Goal: Task Accomplishment & Management: Complete application form

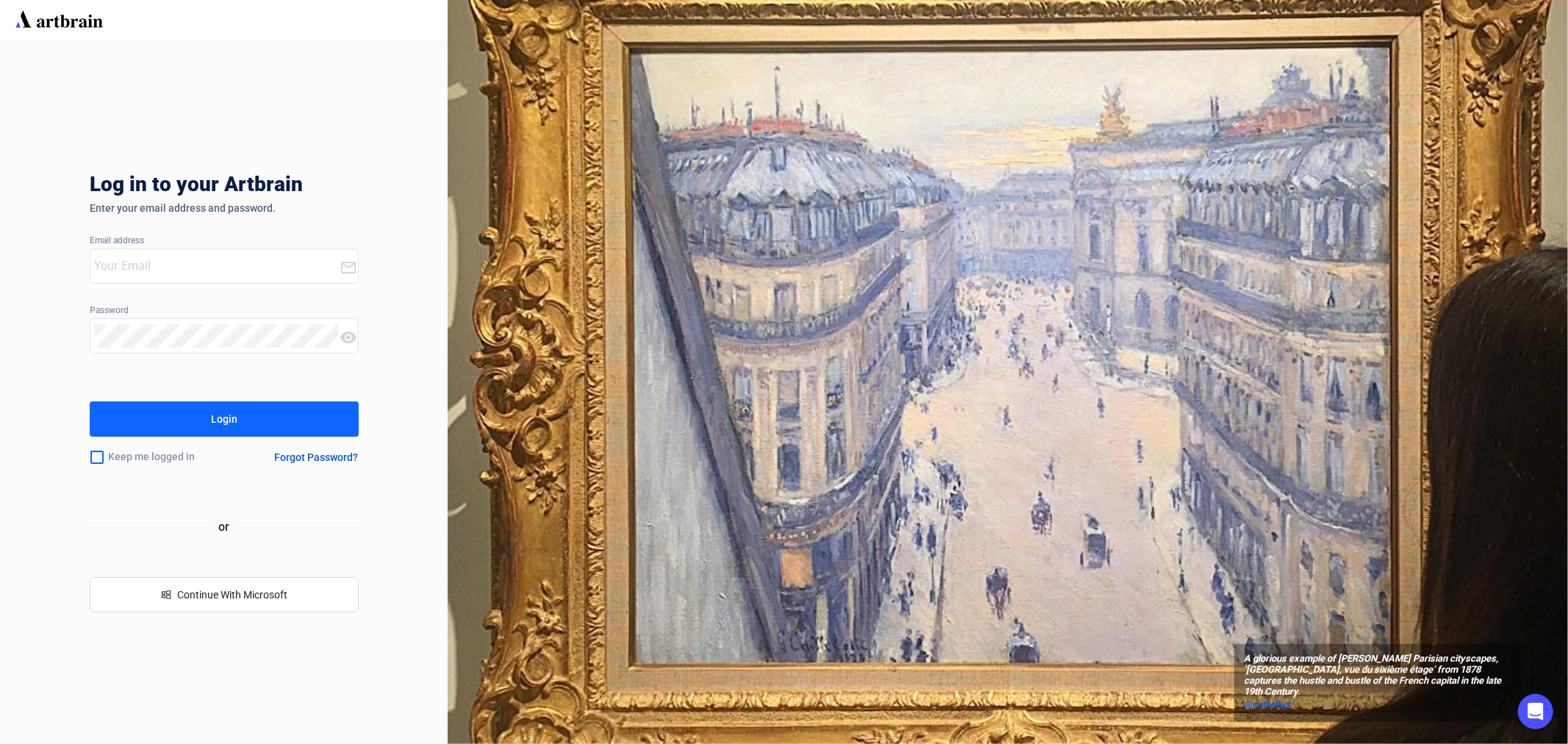
type input "[EMAIL_ADDRESS][PERSON_NAME][DOMAIN_NAME]"
click at [237, 413] on button "Login" at bounding box center [224, 419] width 269 height 36
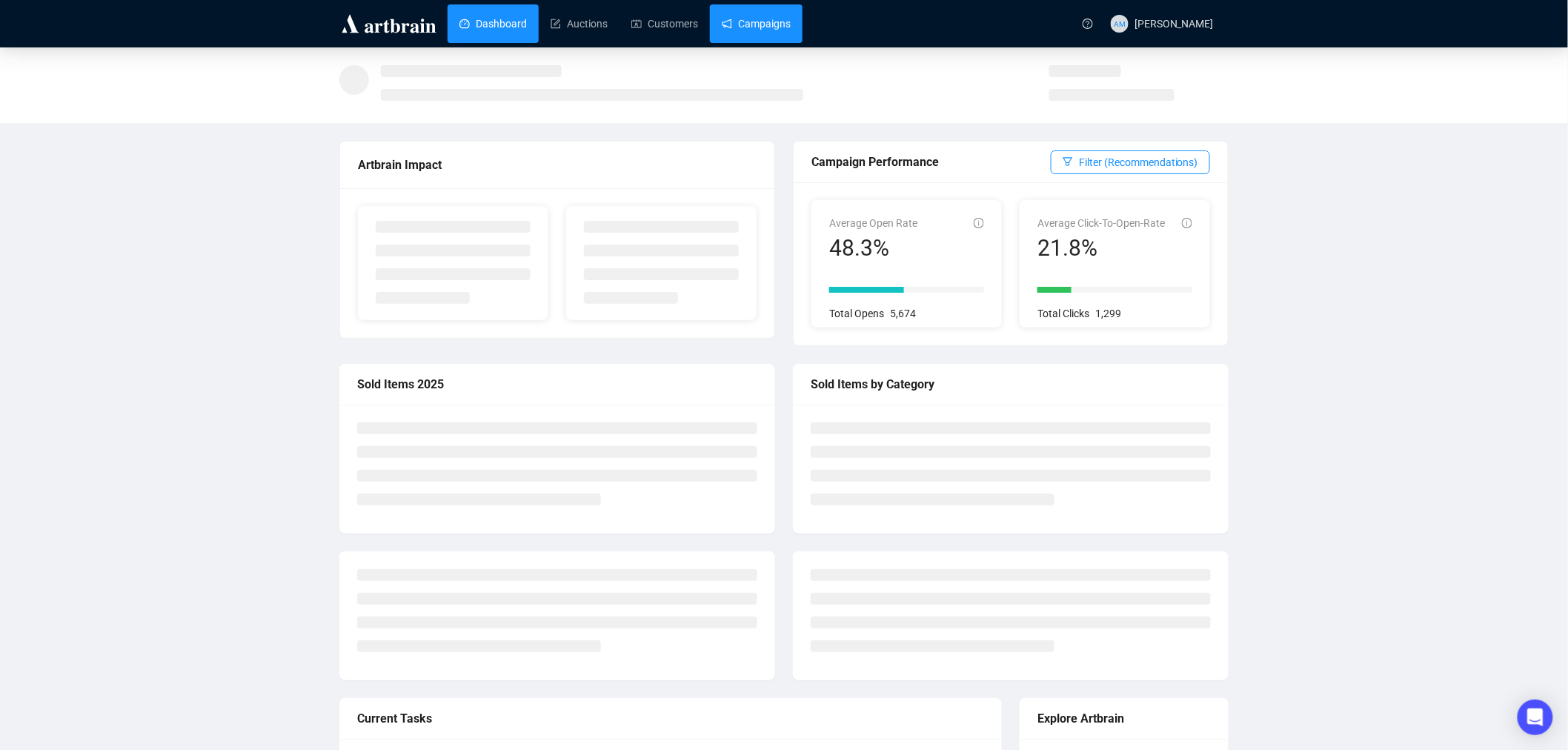
click at [752, 31] on link "Campaigns" at bounding box center [756, 23] width 69 height 38
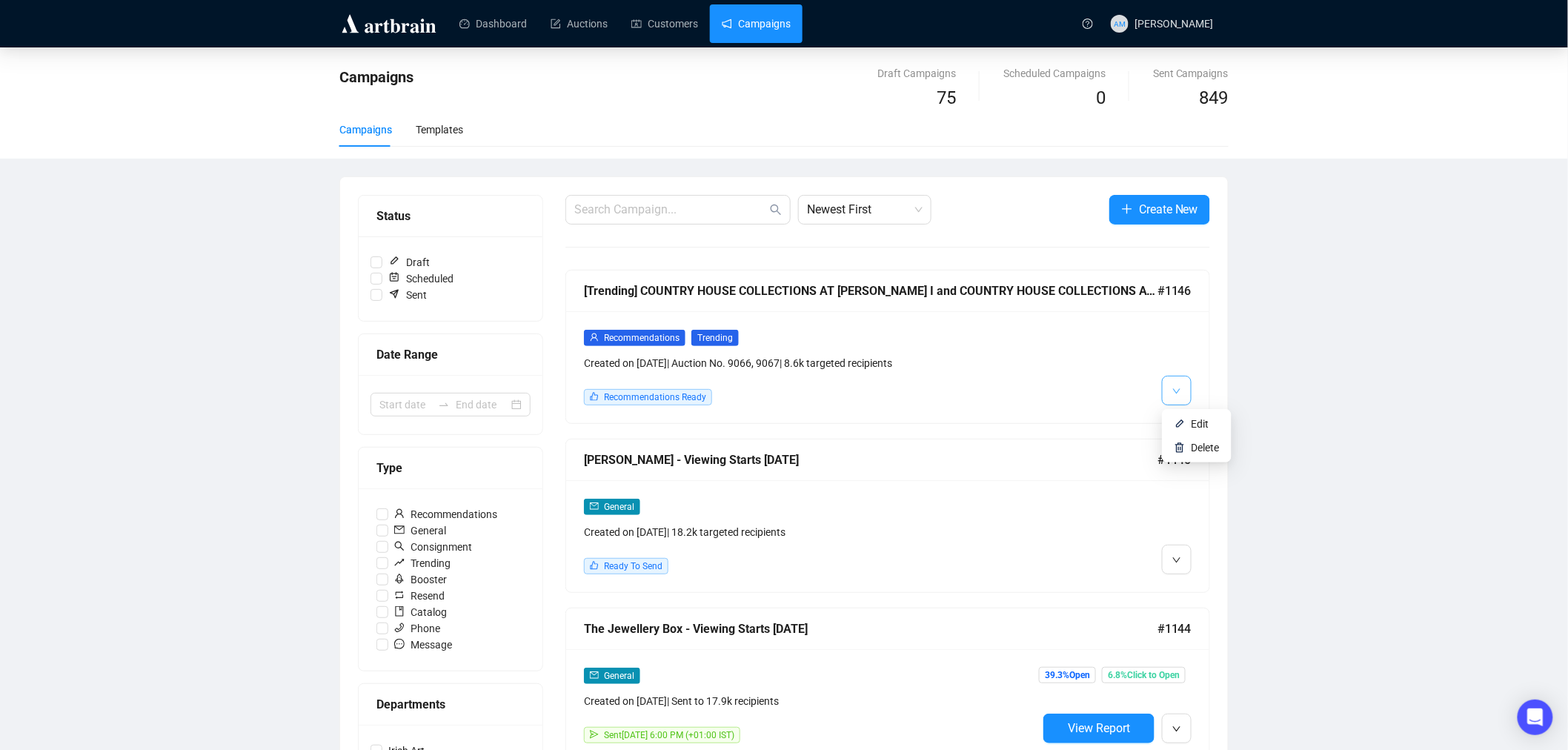
click at [1176, 394] on icon "down" at bounding box center [1177, 391] width 7 height 5
click at [1195, 425] on span "Edit" at bounding box center [1201, 423] width 18 height 12
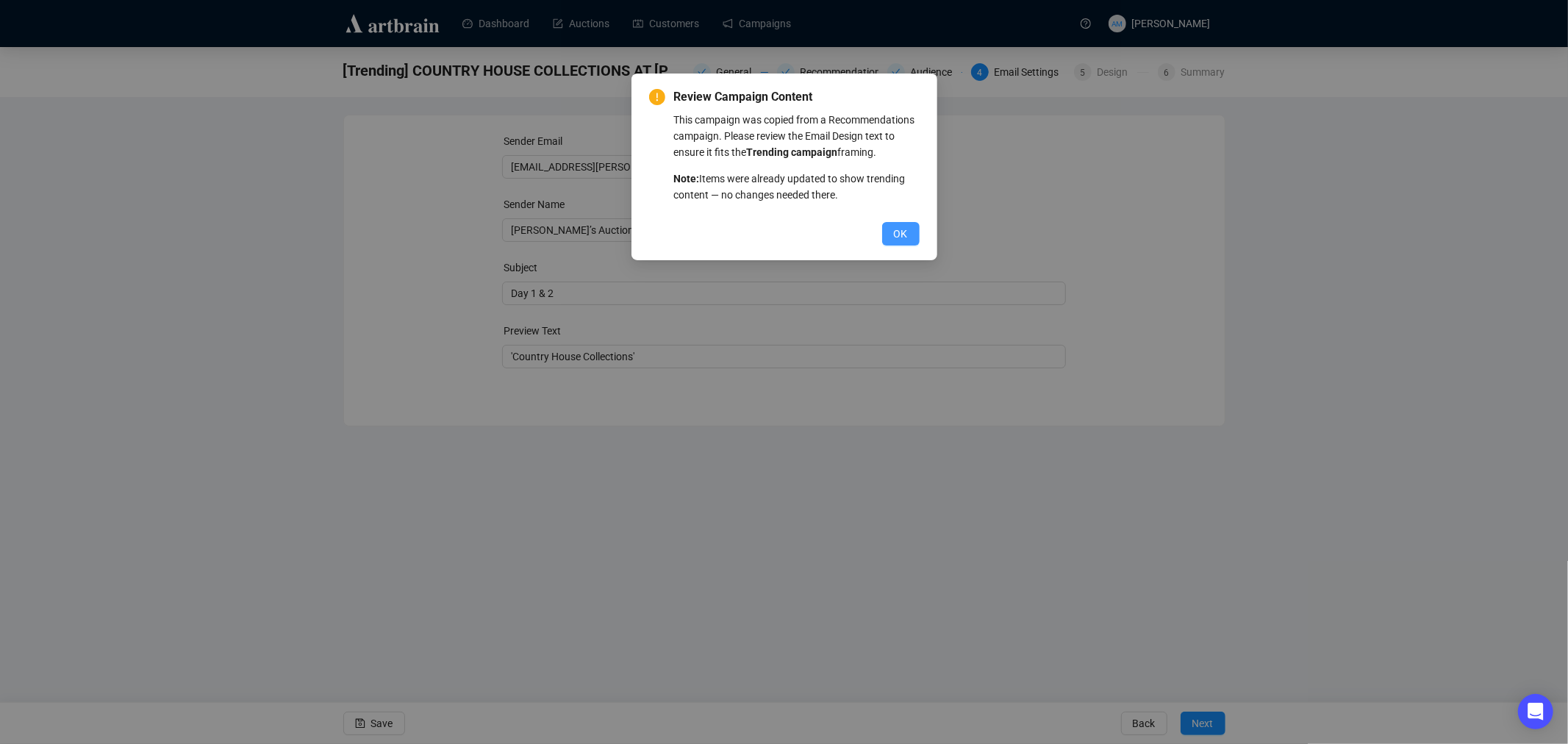
click at [892, 233] on button "OK" at bounding box center [901, 233] width 37 height 23
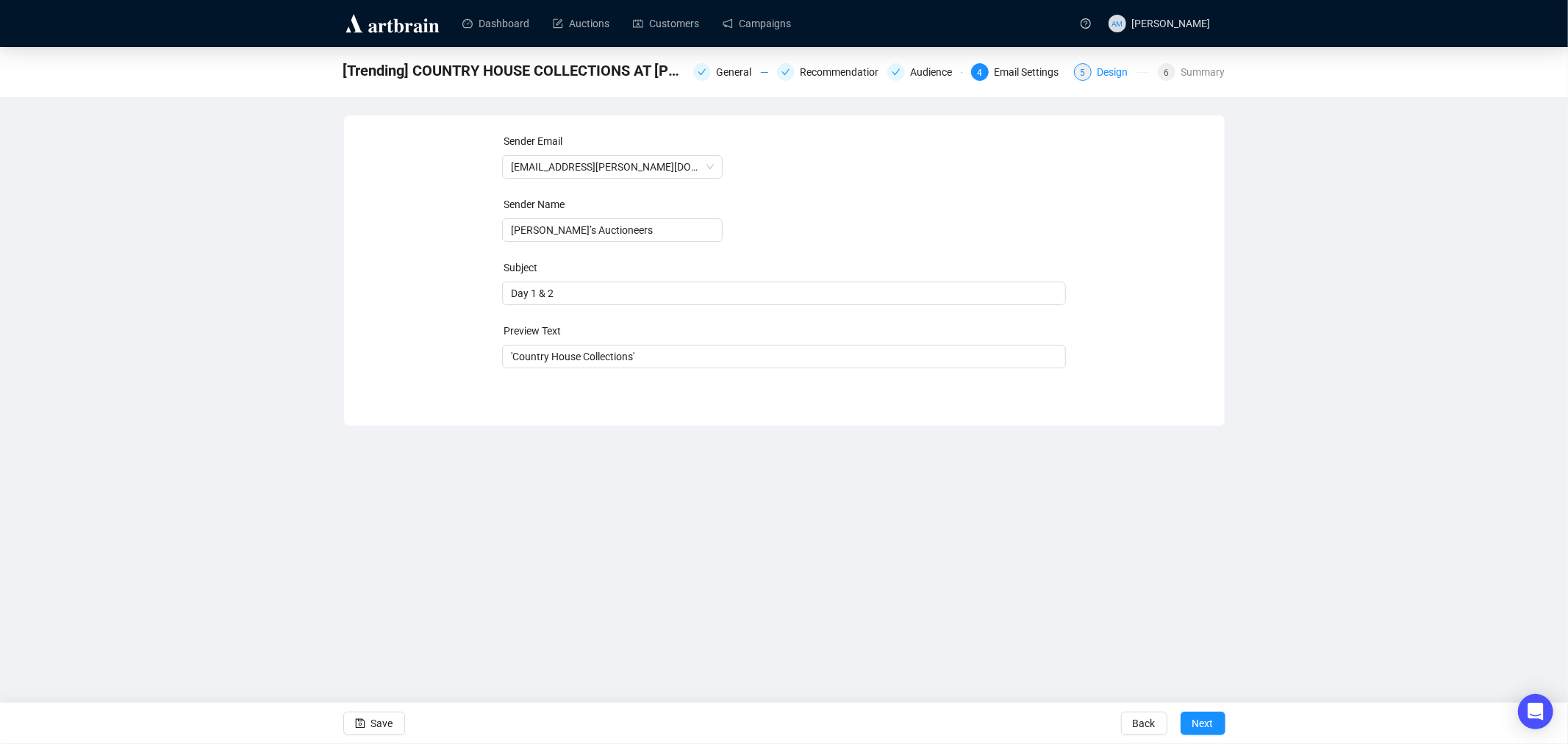
click at [1125, 74] on div "Design" at bounding box center [1117, 72] width 40 height 18
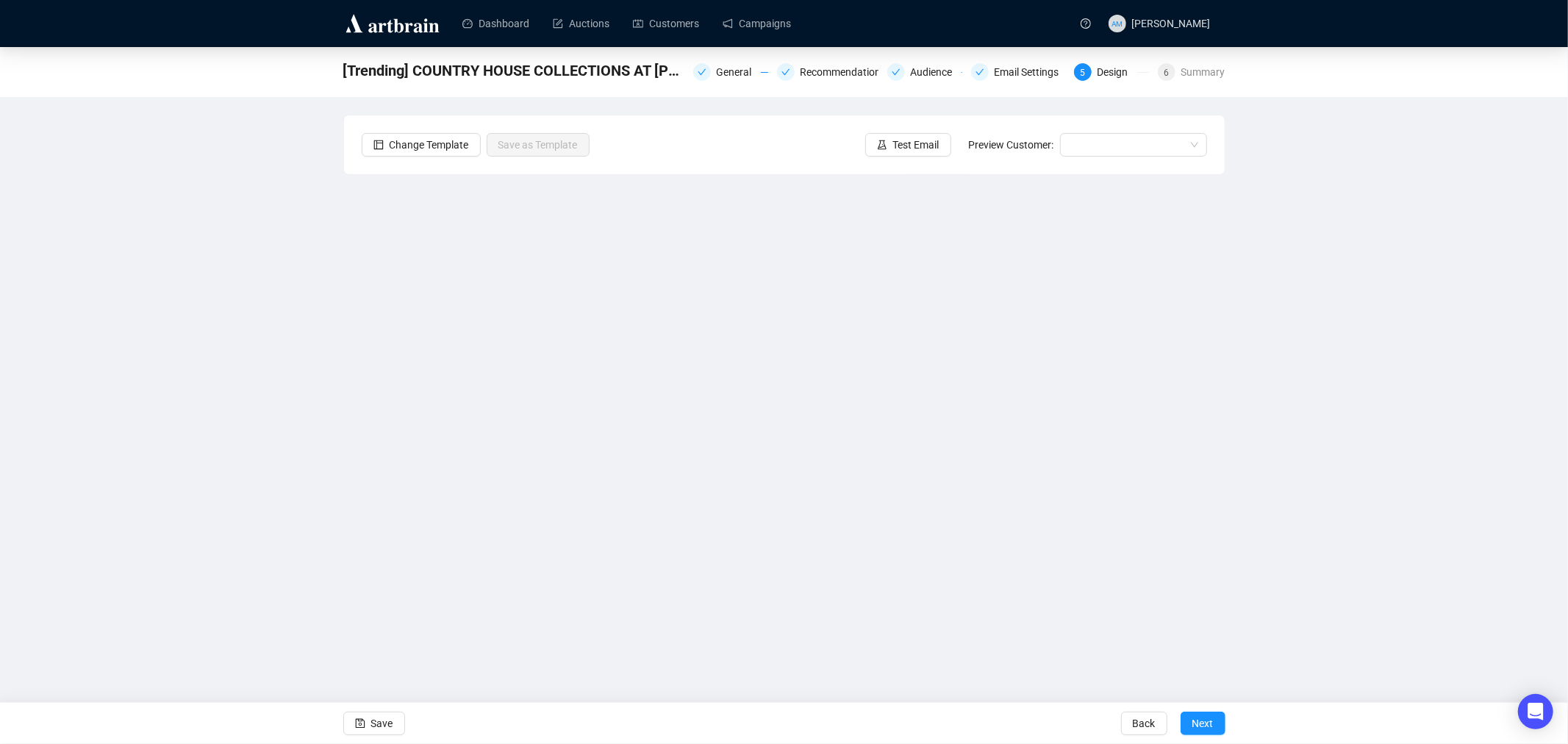
click at [1020, 82] on div "General Recommendations Audience Email Settings 5 Design 6 Summary" at bounding box center [960, 70] width 533 height 23
click at [1022, 74] on div "Email Settings" at bounding box center [1031, 72] width 74 height 18
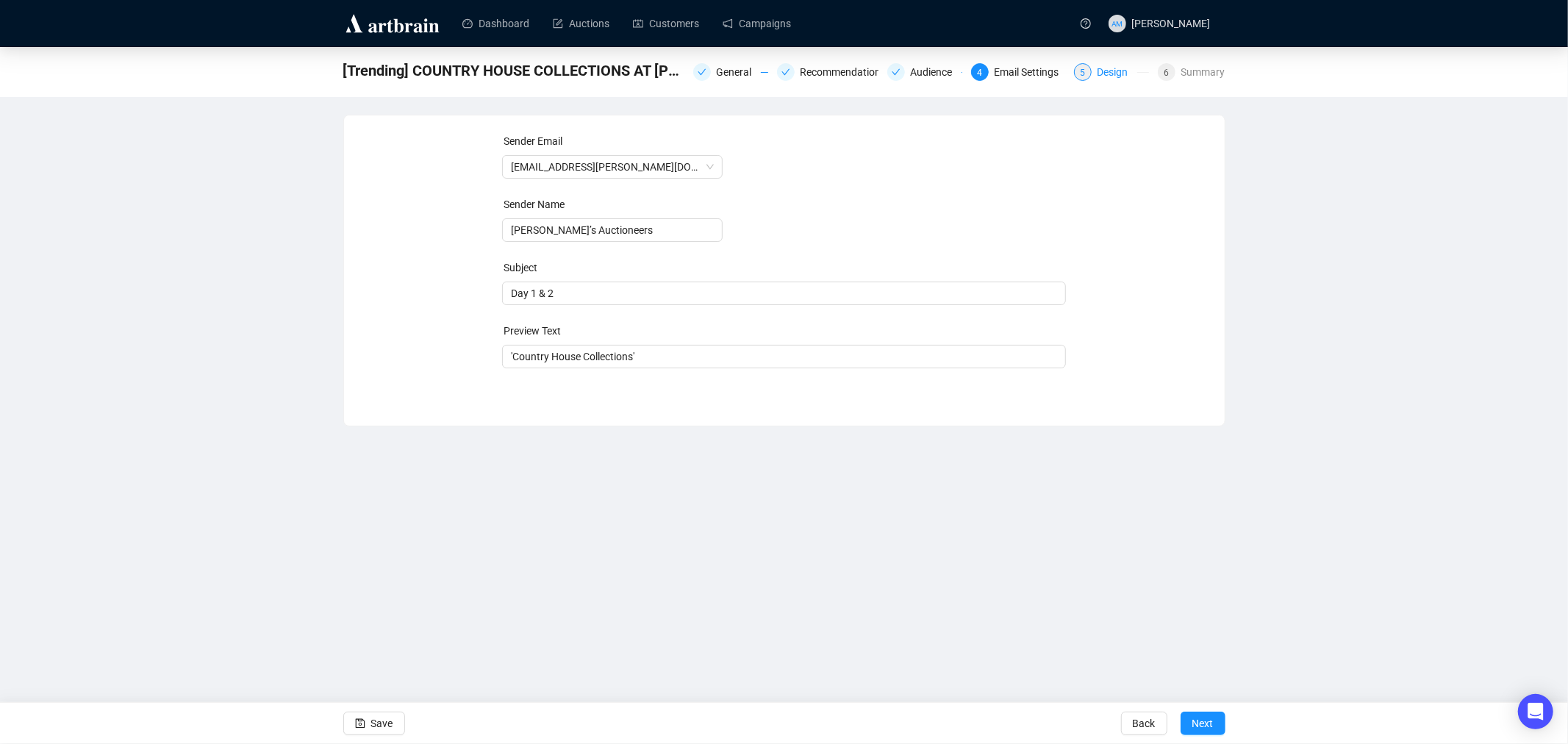
click at [1112, 70] on div "Design" at bounding box center [1117, 72] width 40 height 18
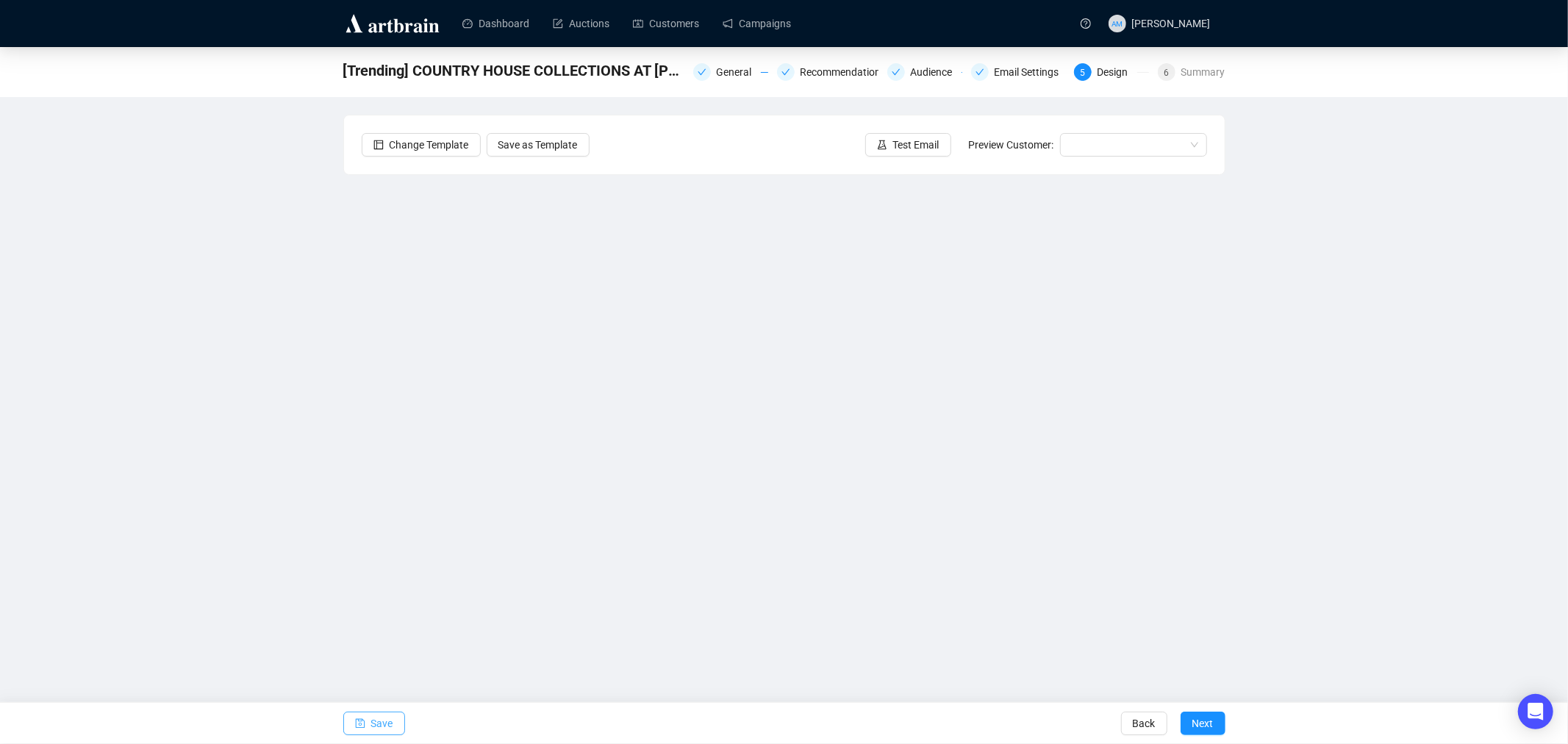
click at [384, 719] on span "Save" at bounding box center [382, 724] width 22 height 41
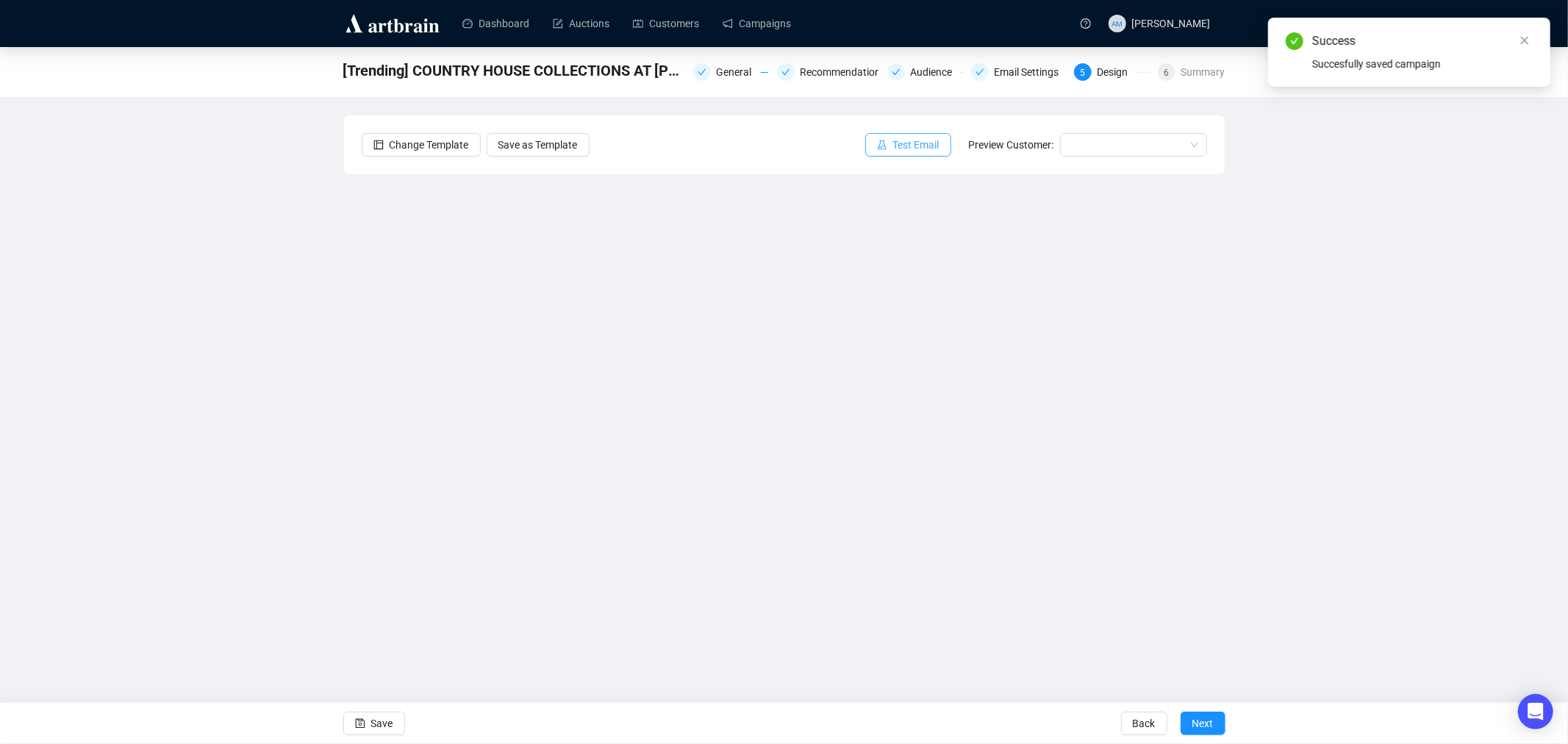
click at [908, 143] on span "Test Email" at bounding box center [916, 145] width 46 height 16
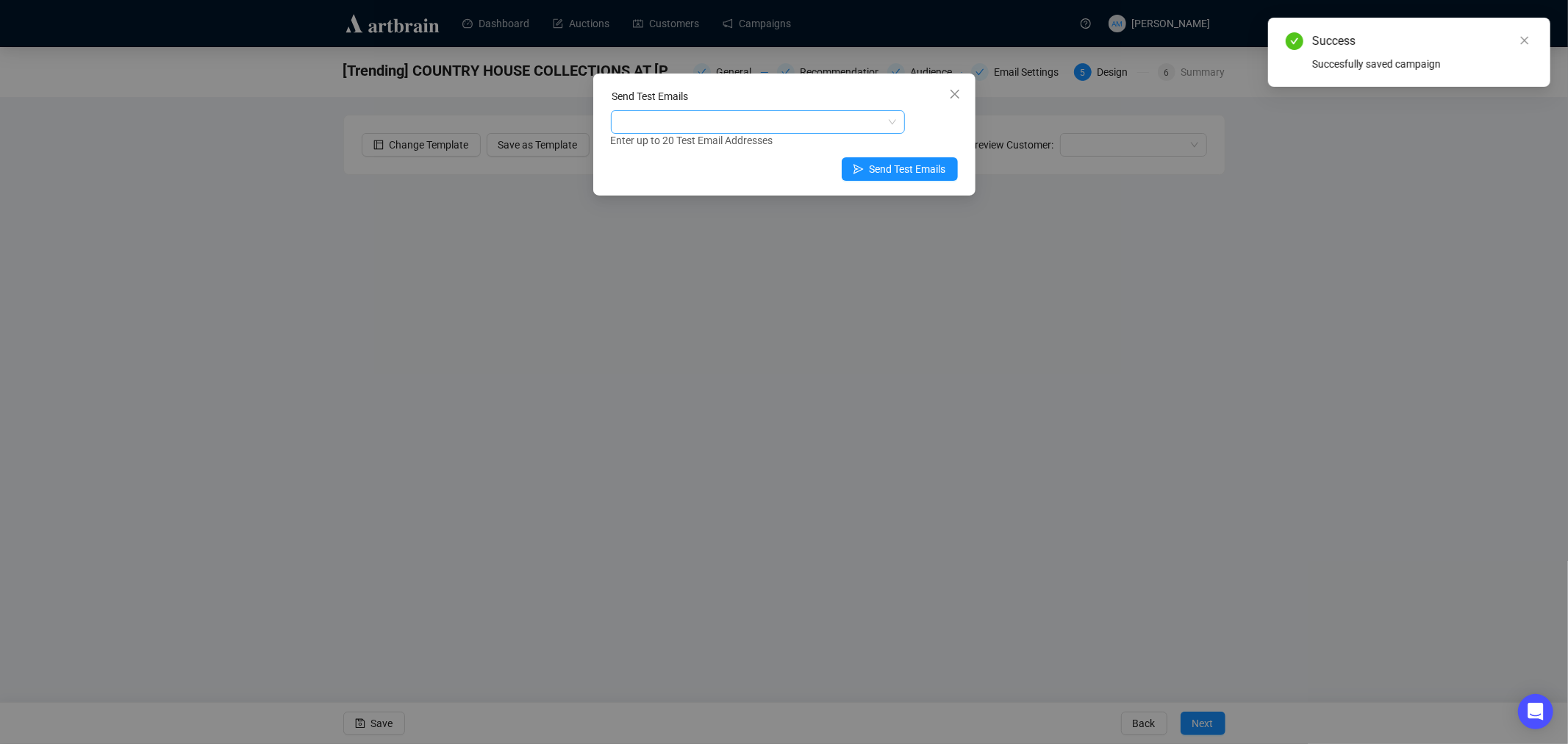
click at [669, 113] on div at bounding box center [749, 122] width 273 height 20
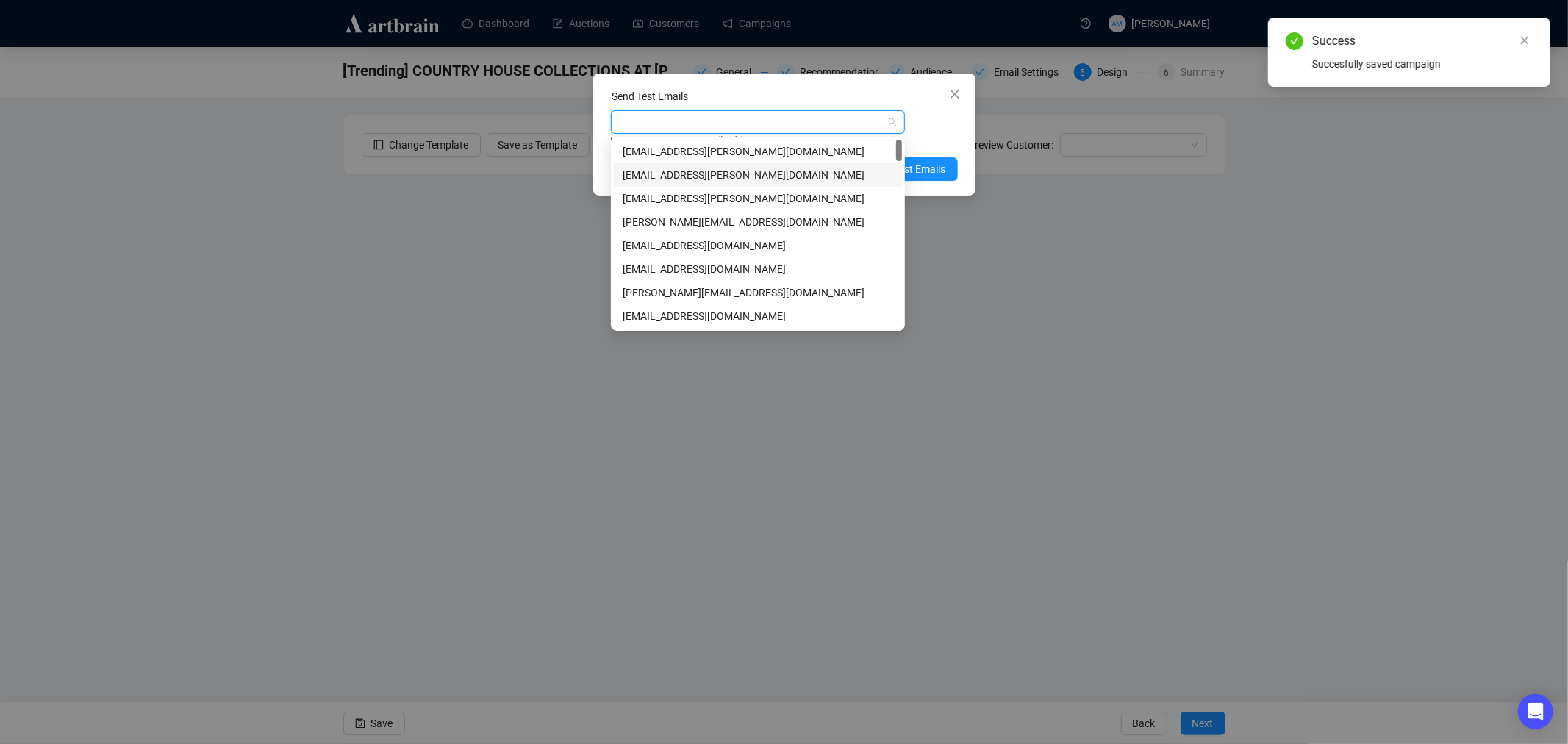
click at [672, 177] on div "[EMAIL_ADDRESS][PERSON_NAME][DOMAIN_NAME]" at bounding box center [757, 175] width 271 height 16
click at [688, 202] on div "[EMAIL_ADDRESS][PERSON_NAME][DOMAIN_NAME]" at bounding box center [757, 198] width 271 height 16
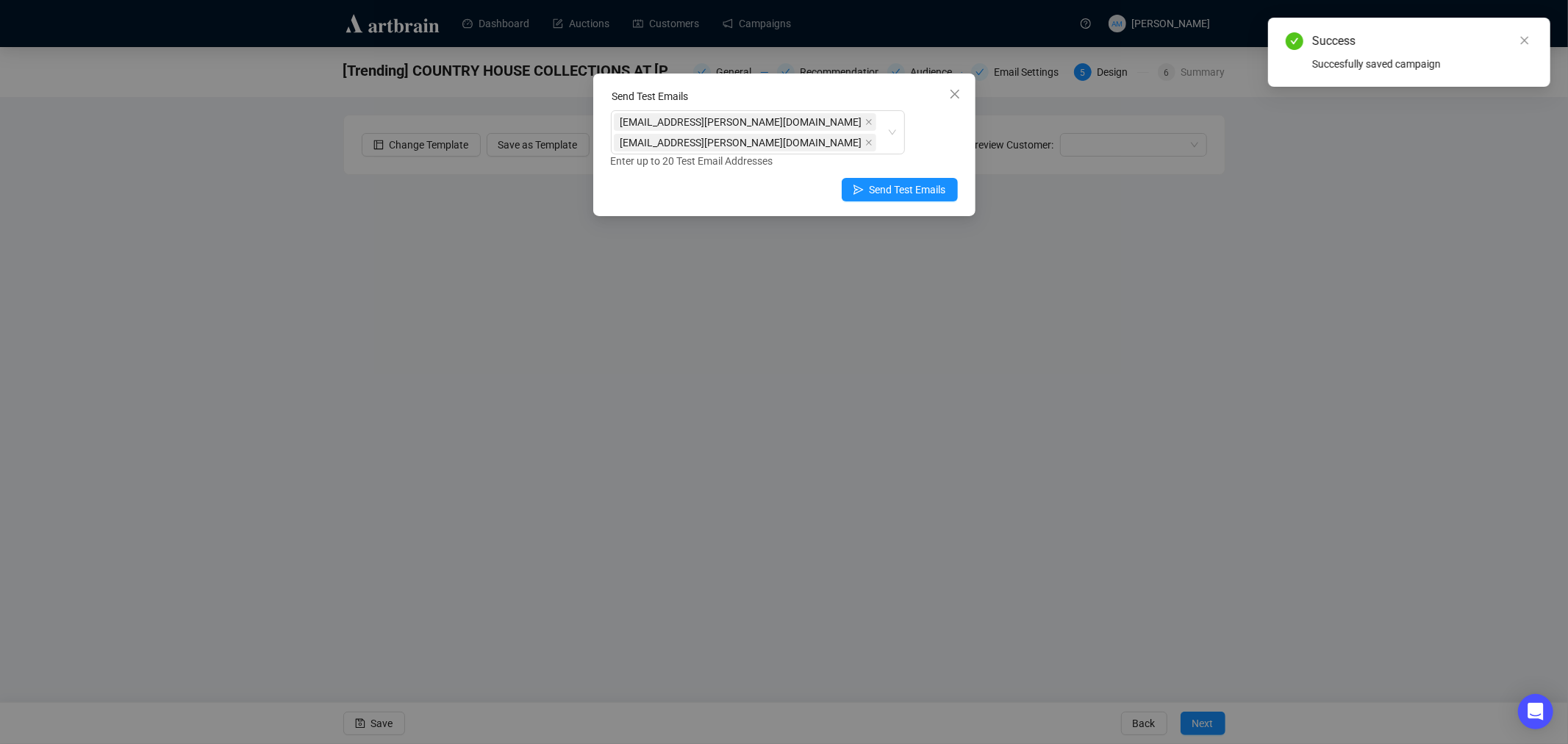
click at [938, 149] on div "Send Test Emails [EMAIL_ADDRESS][PERSON_NAME][DOMAIN_NAME] [EMAIL_ADDRESS][PERS…" at bounding box center [784, 145] width 383 height 143
click at [922, 182] on span "Send Test Emails" at bounding box center [908, 190] width 76 height 16
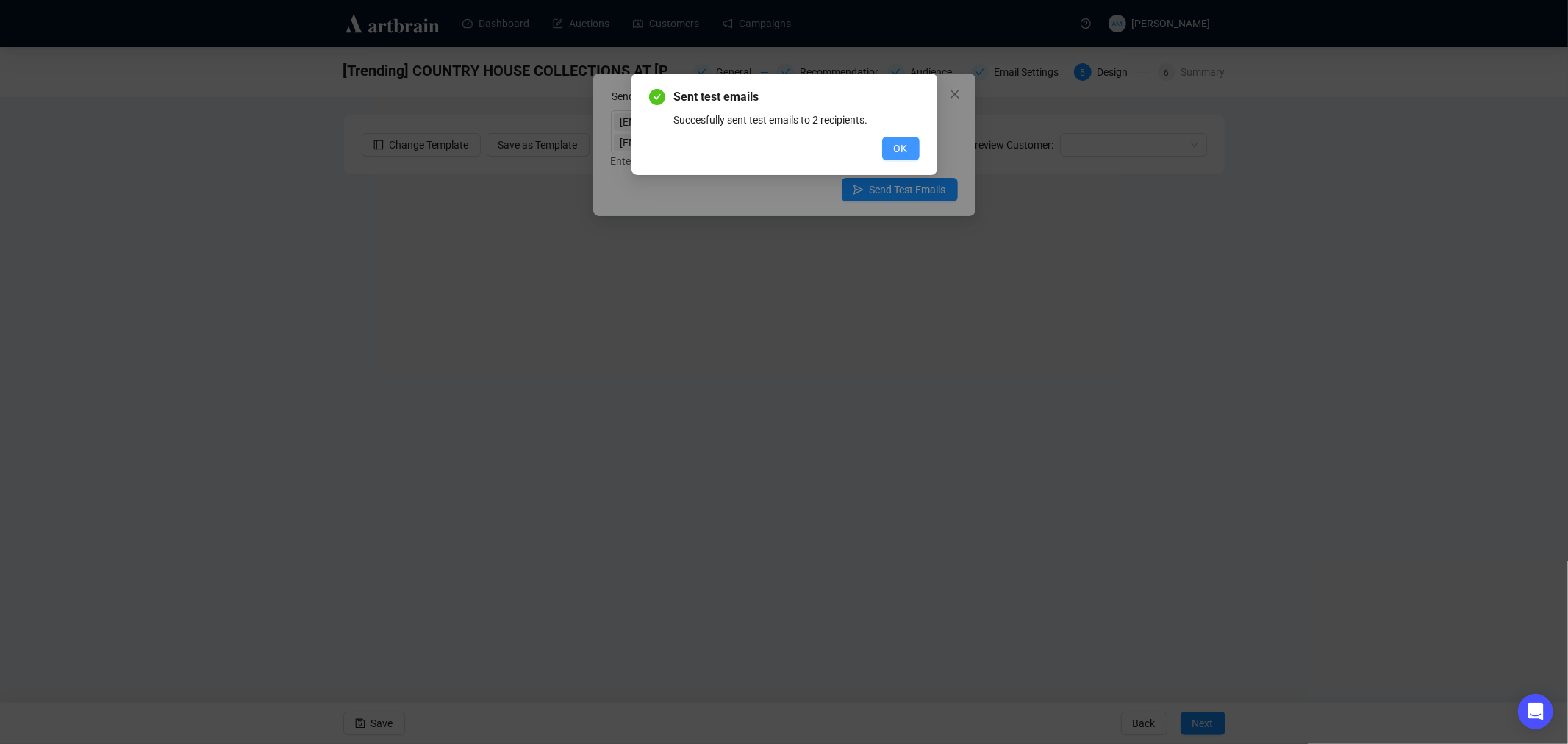
click at [899, 155] on span "OK" at bounding box center [901, 148] width 14 height 16
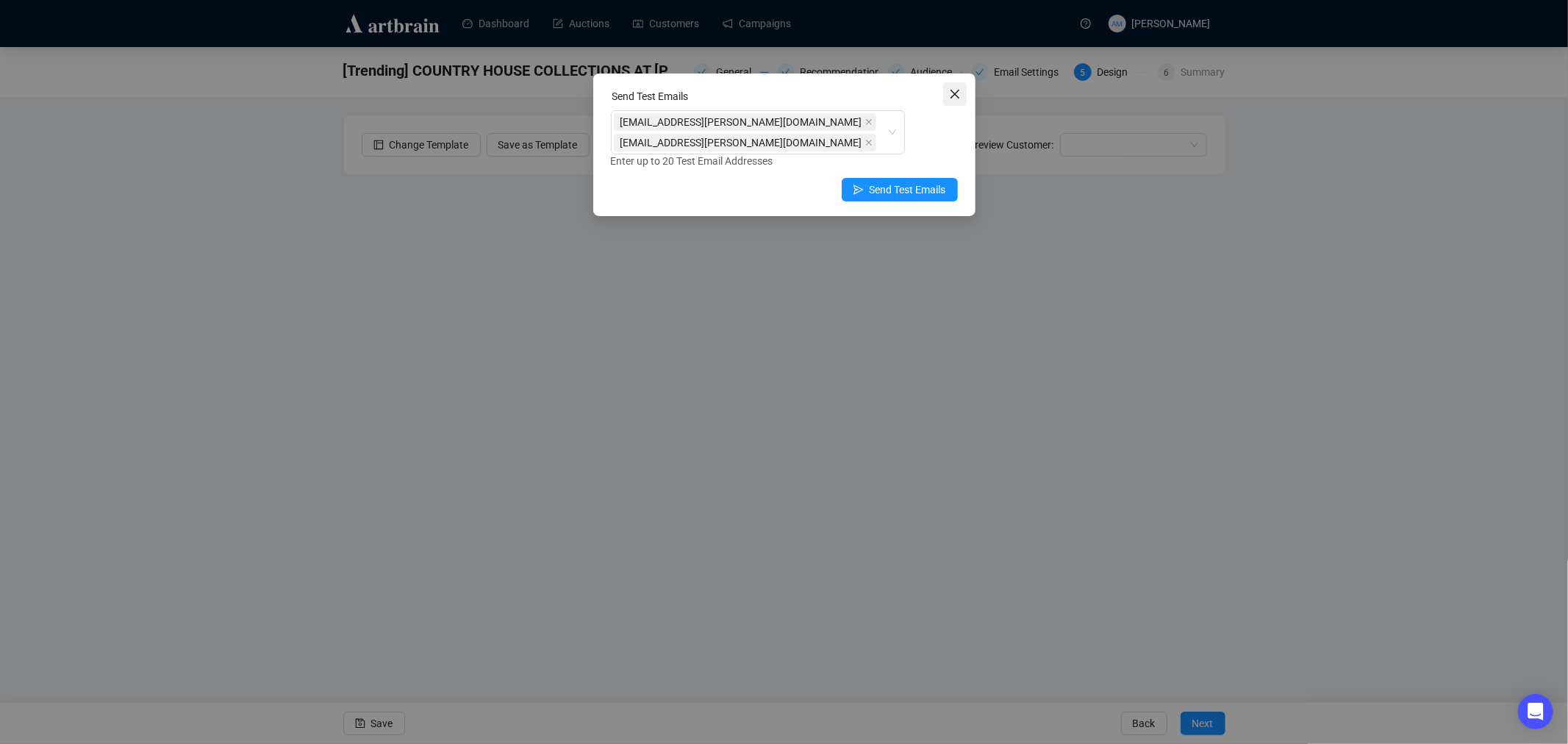
click at [944, 87] on button "Close" at bounding box center [954, 94] width 23 height 23
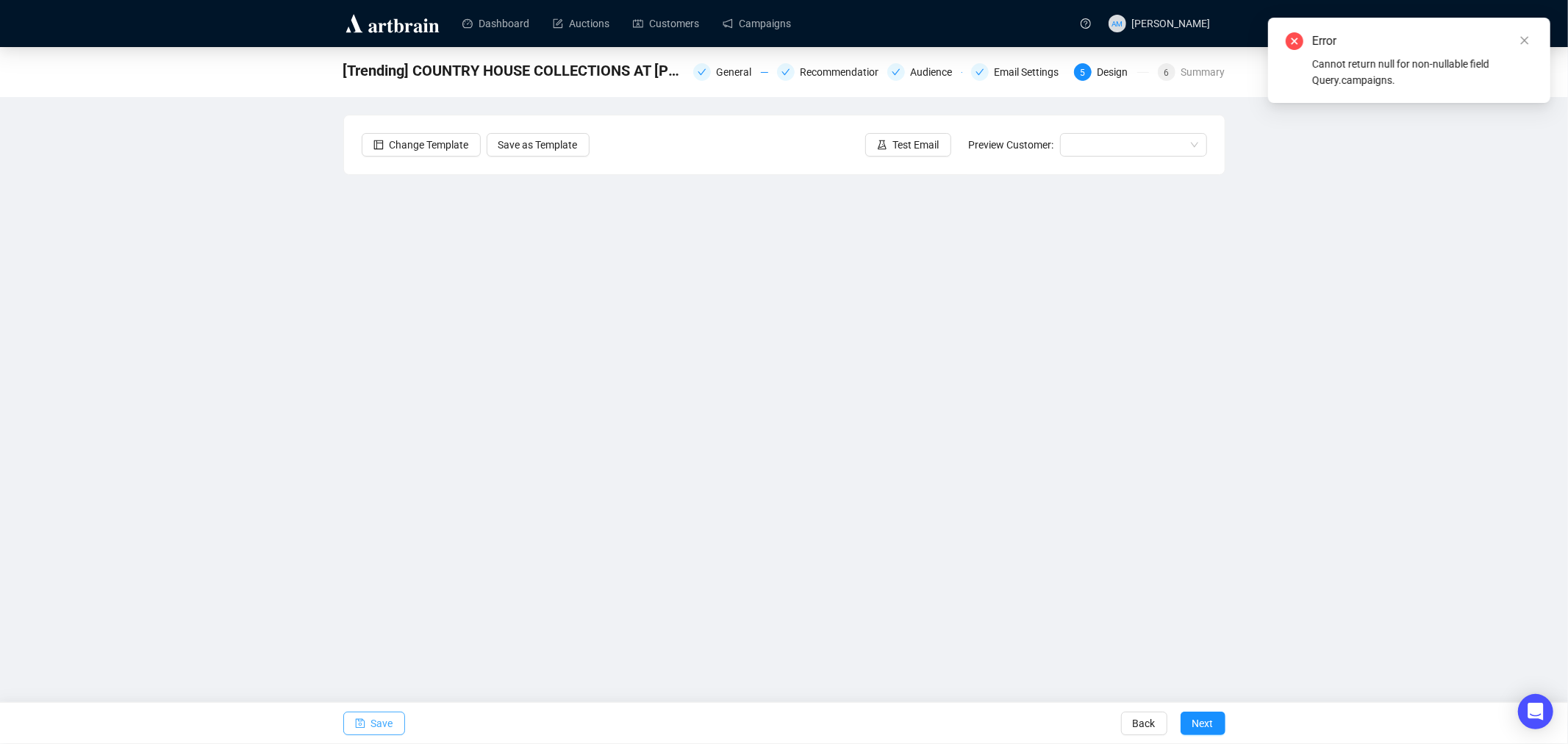
click at [359, 732] on span "button" at bounding box center [360, 724] width 11 height 41
